Goal: Check status: Check status

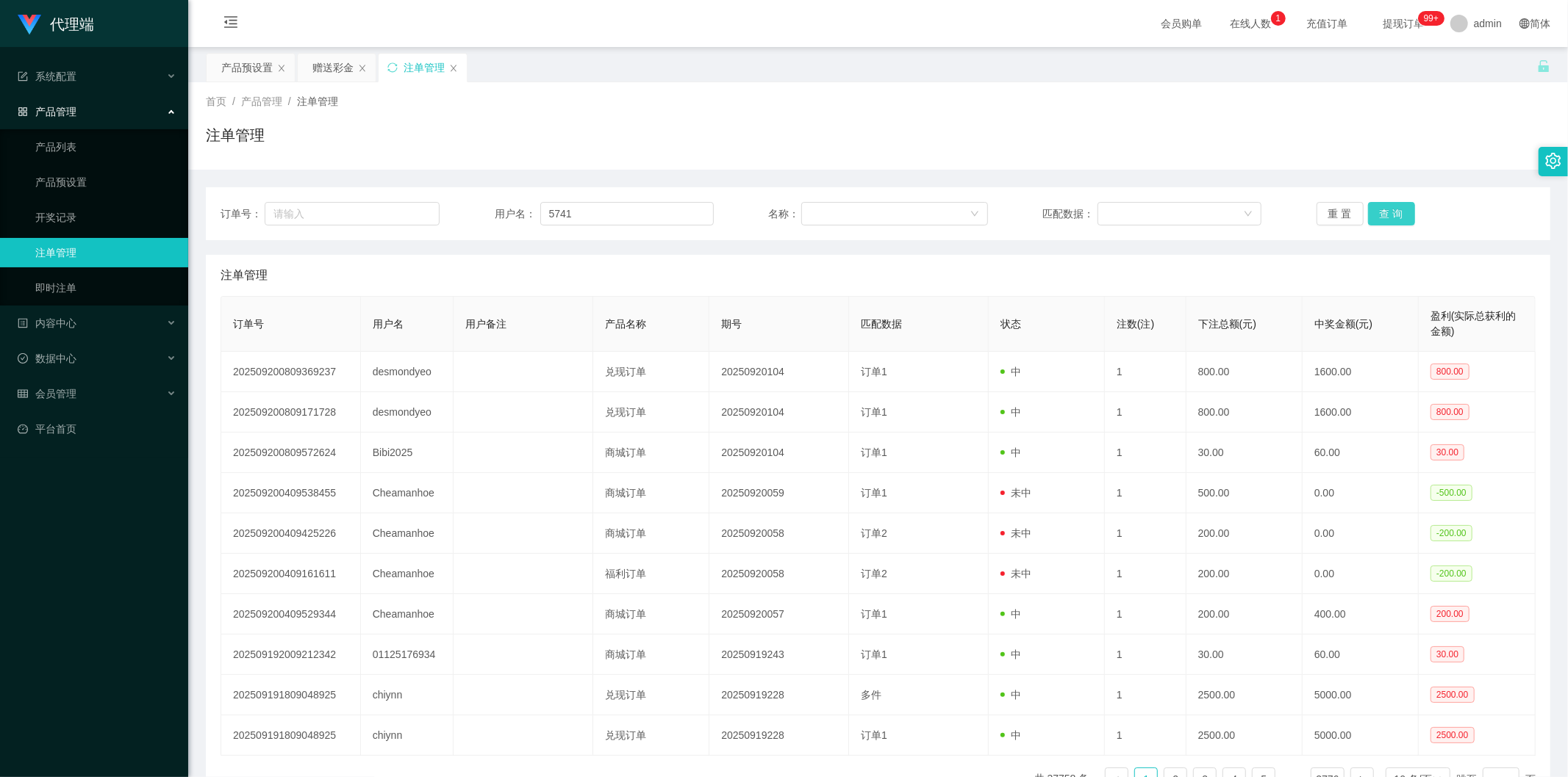
type input "5741"
click at [1393, 207] on button "查 询" at bounding box center [1391, 214] width 47 height 23
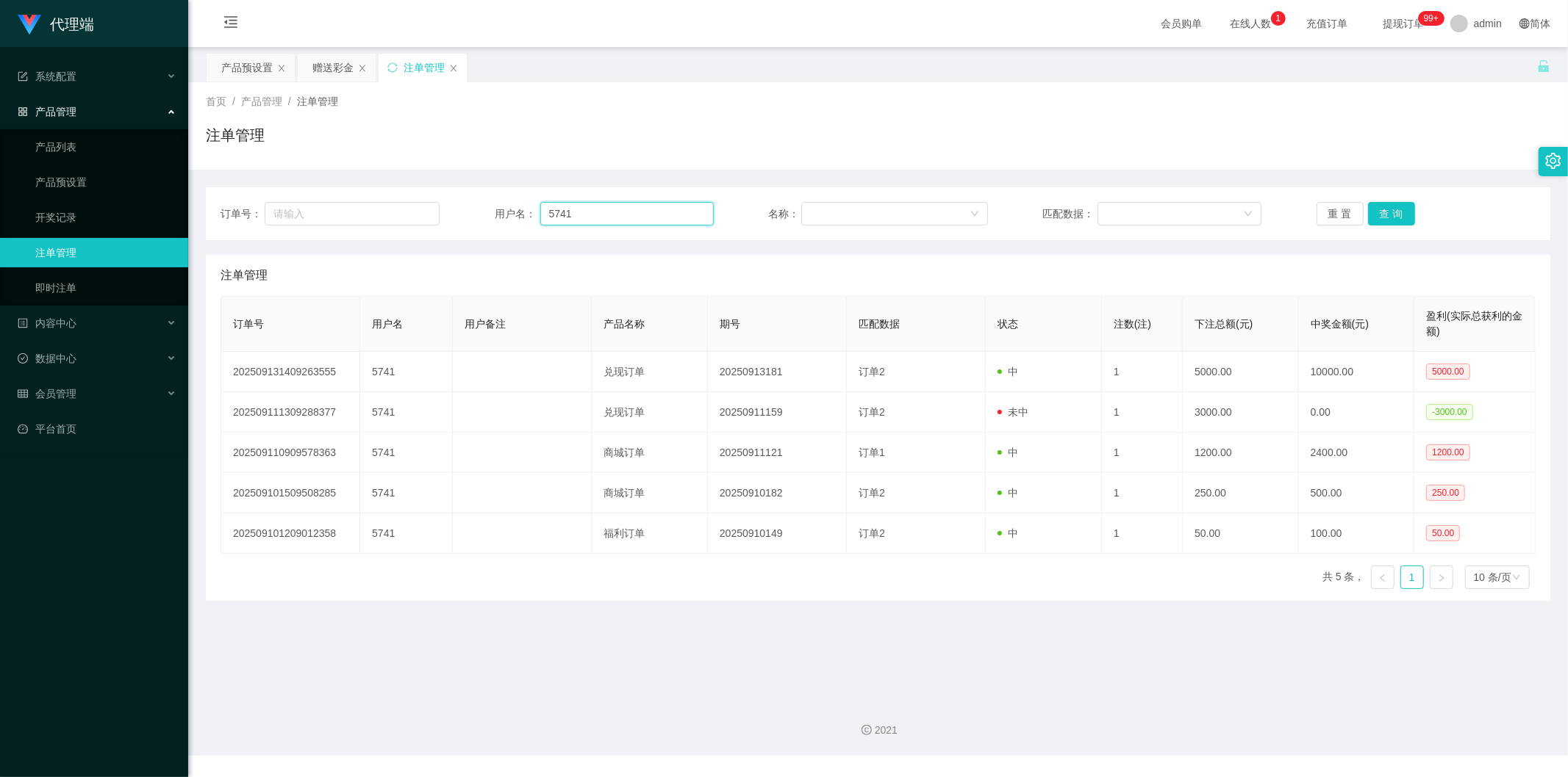
drag, startPoint x: 612, startPoint y: 216, endPoint x: 465, endPoint y: 213, distance: 147.0
click at [465, 213] on div "订单号： 用户名： 5741 名称： 匹配数据： 重 置 查 询" at bounding box center [878, 214] width 1315 height 23
click at [113, 323] on div "内容中心" at bounding box center [93, 323] width 188 height 29
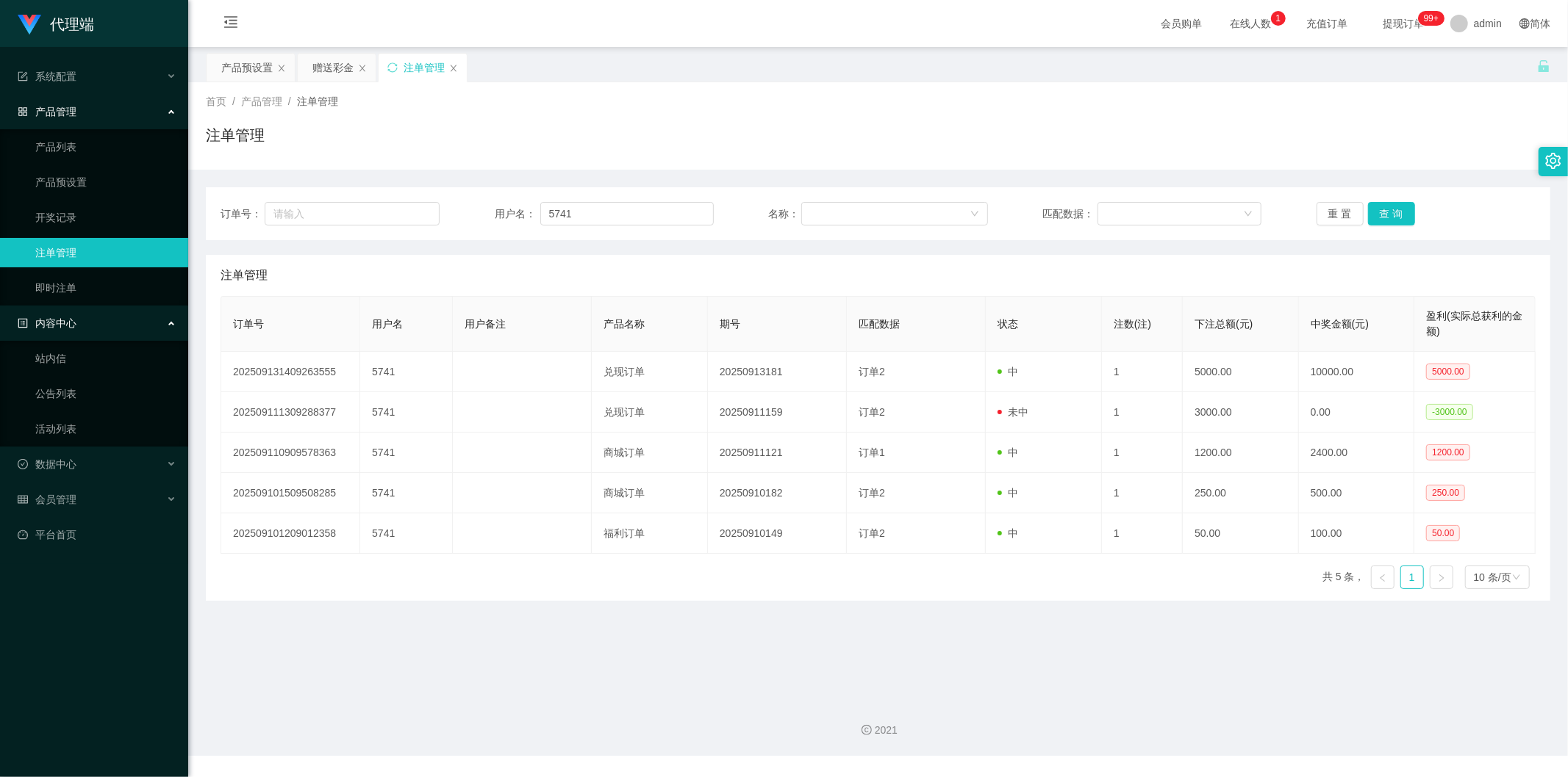
click at [113, 321] on div "内容中心" at bounding box center [93, 323] width 188 height 29
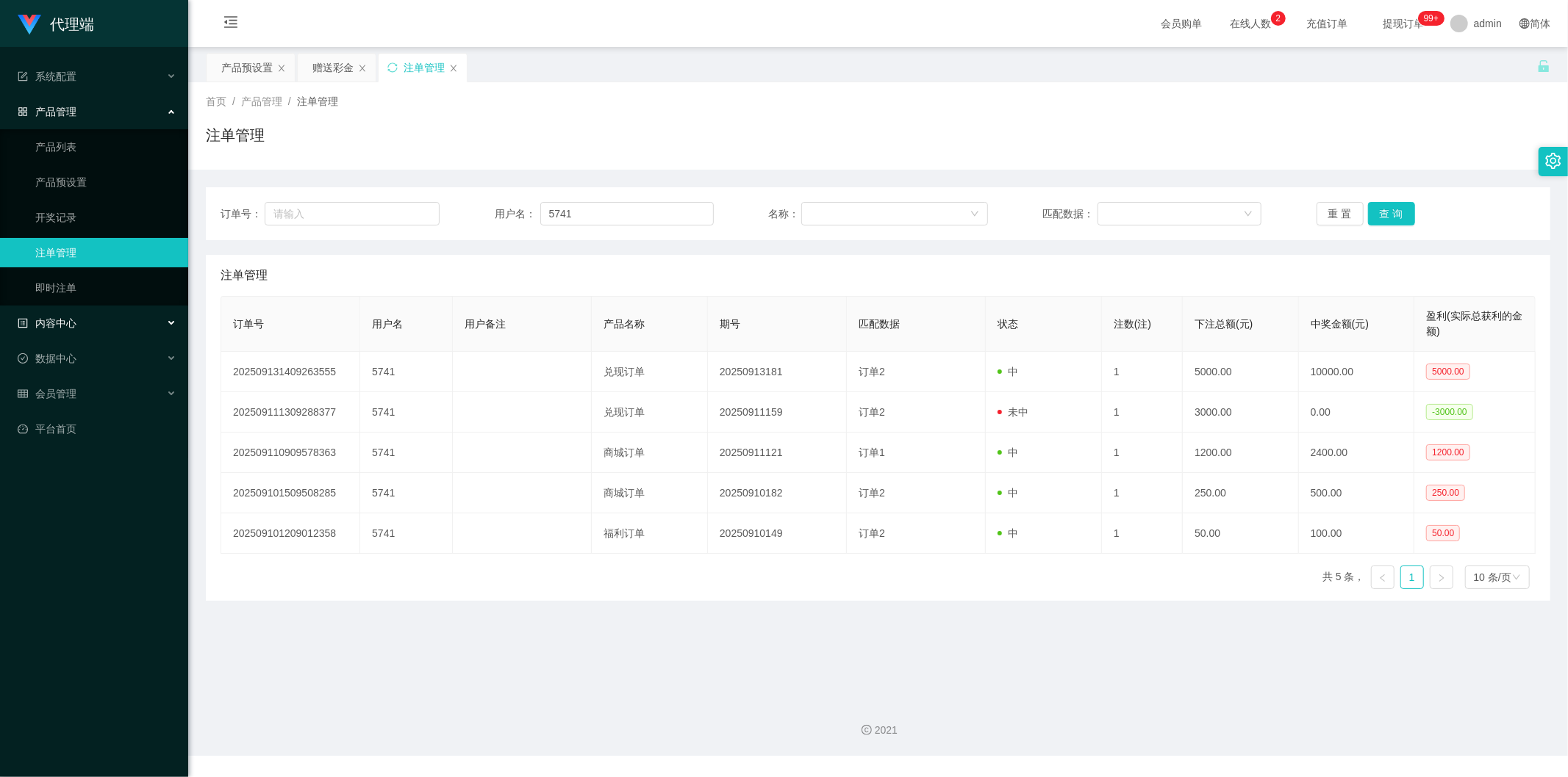
click at [108, 324] on div "内容中心" at bounding box center [93, 323] width 188 height 29
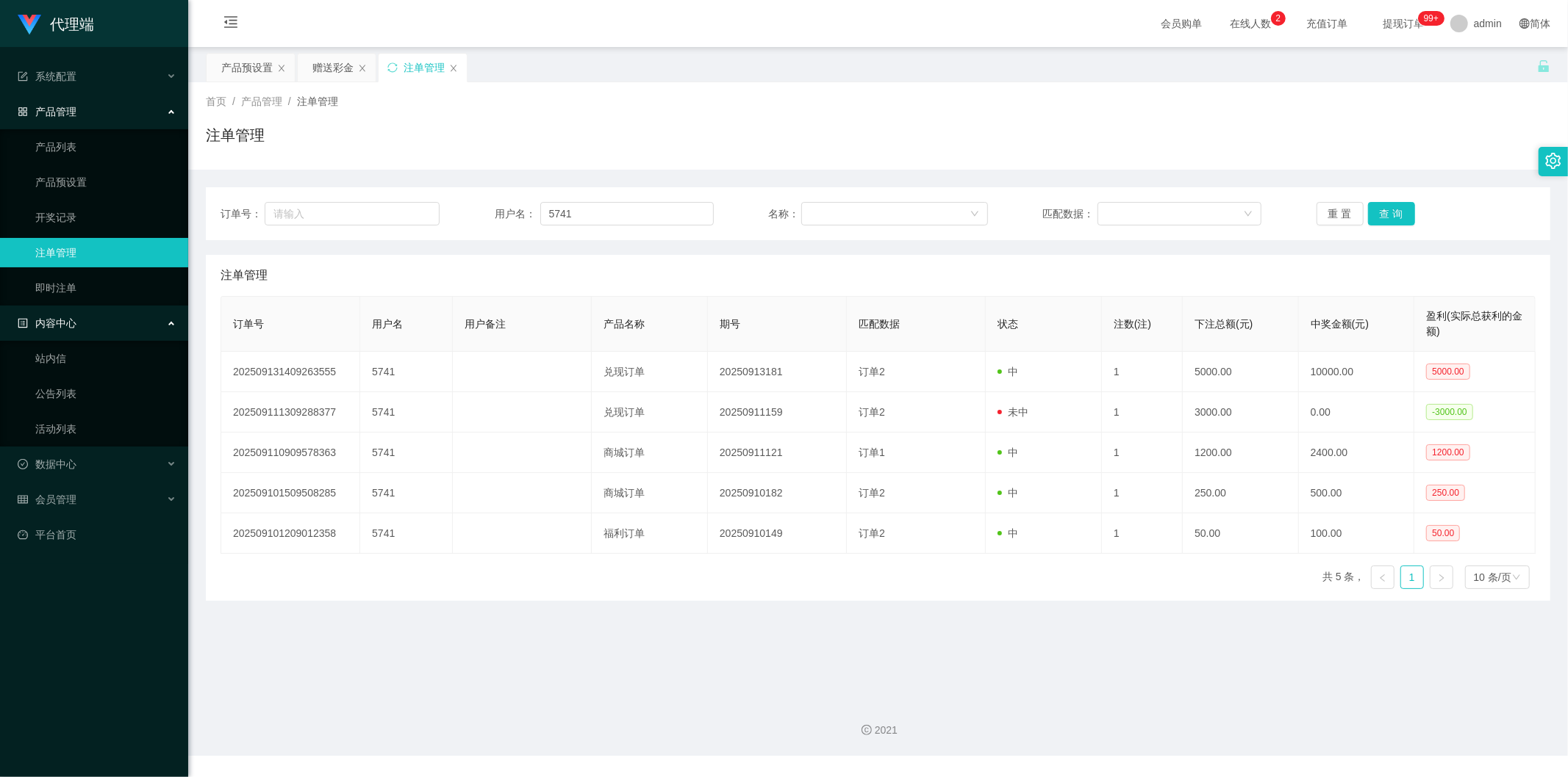
click at [108, 324] on div "内容中心" at bounding box center [93, 323] width 188 height 29
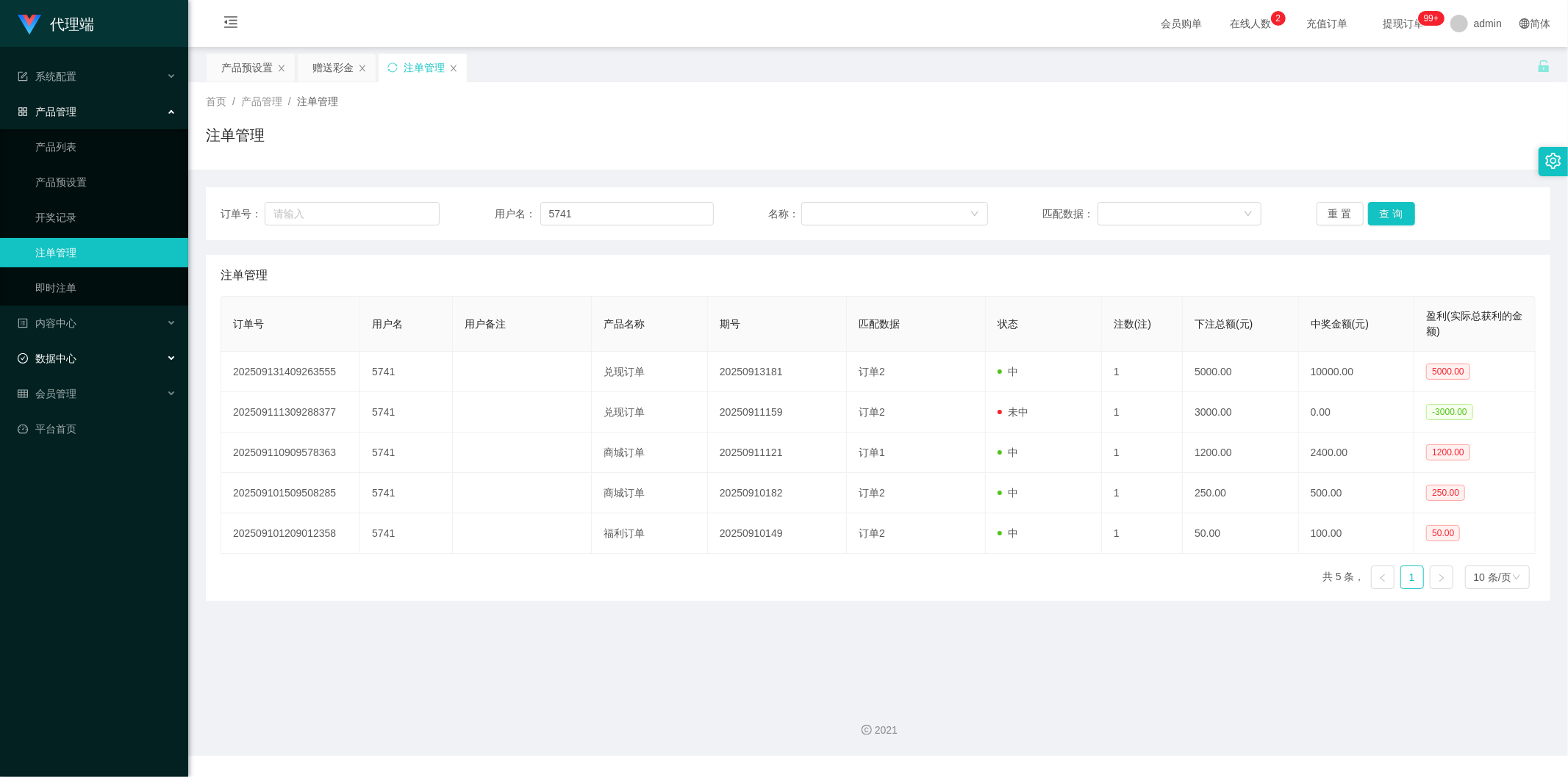
click at [99, 354] on div "数据中心" at bounding box center [93, 358] width 188 height 29
click at [91, 393] on div "会员管理" at bounding box center [93, 393] width 188 height 29
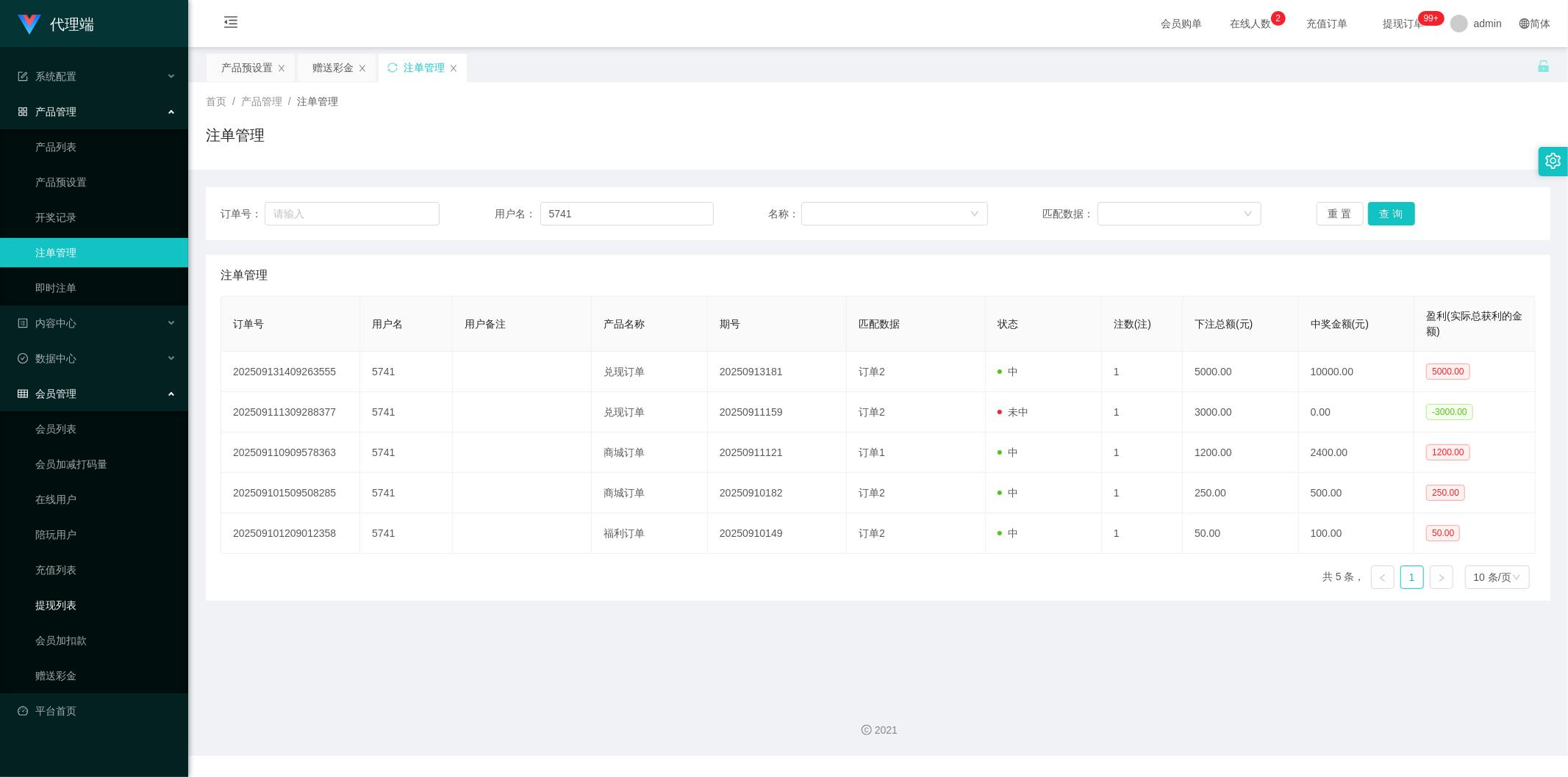
click at [60, 608] on link "提现列表" at bounding box center [106, 605] width 142 height 29
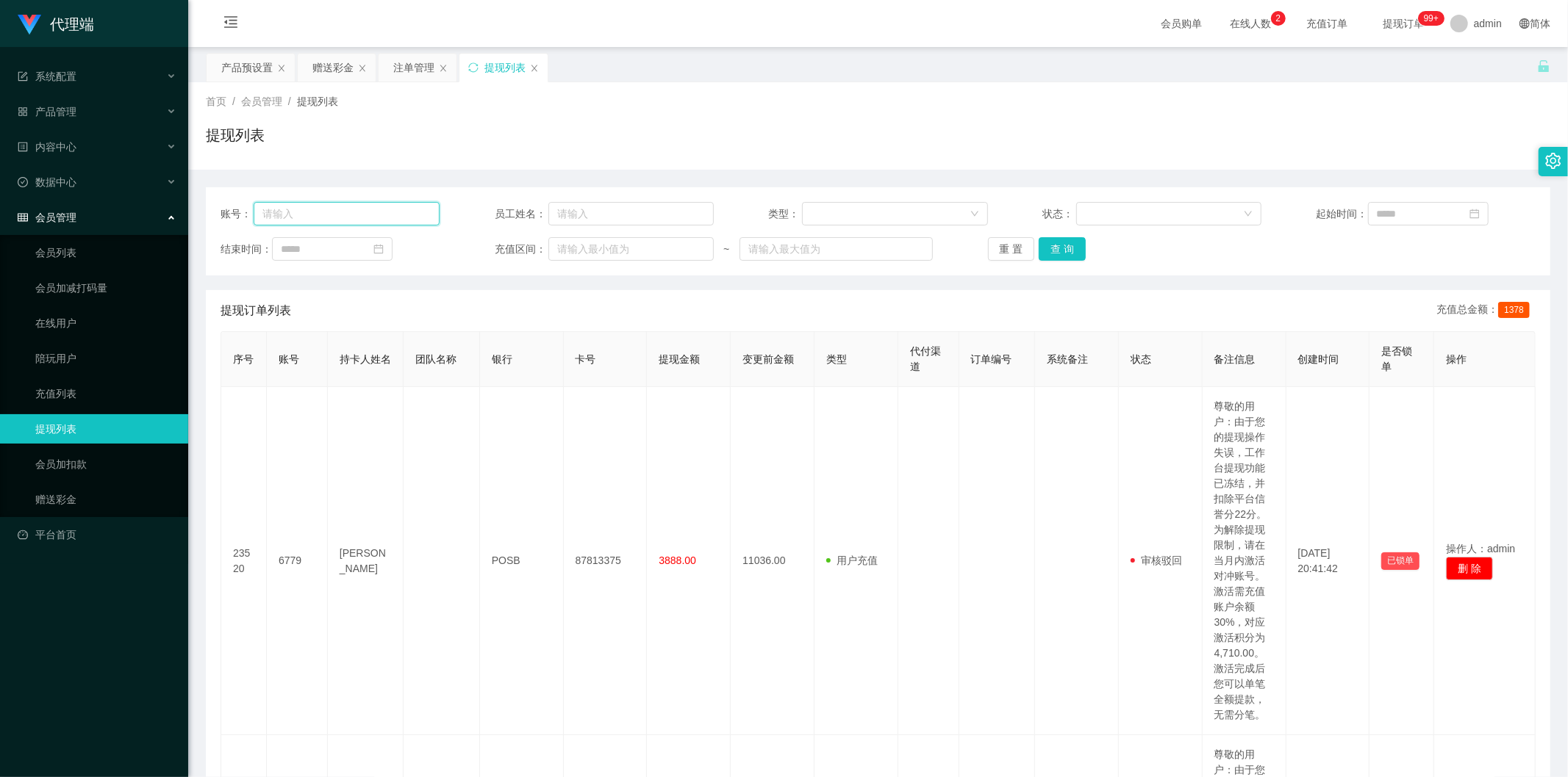
click at [369, 223] on input "text" at bounding box center [346, 214] width 186 height 23
paste input "5741"
type input "5741"
click at [1066, 251] on button "查 询" at bounding box center [1061, 249] width 47 height 23
